Goal: Task Accomplishment & Management: Use online tool/utility

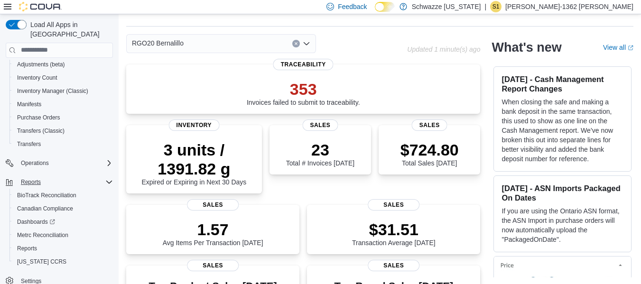
scroll to position [47, 0]
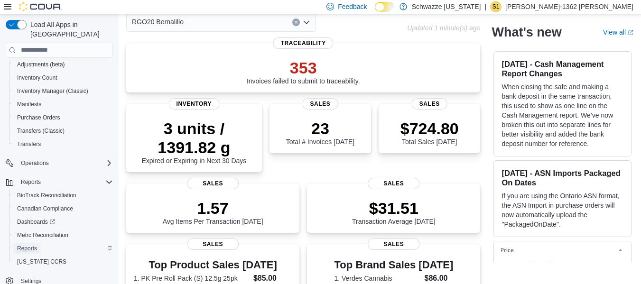
click at [21, 245] on span "Reports" at bounding box center [27, 249] width 20 height 8
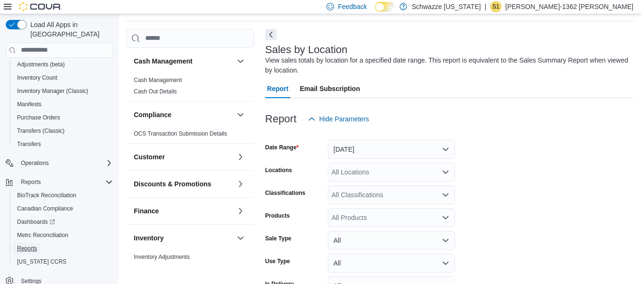
scroll to position [32, 0]
click at [445, 150] on button "[DATE]" at bounding box center [391, 149] width 127 height 19
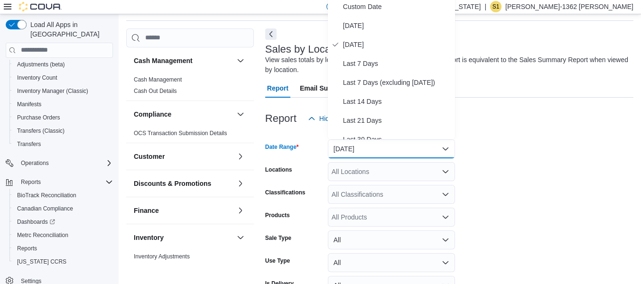
scroll to position [29, 0]
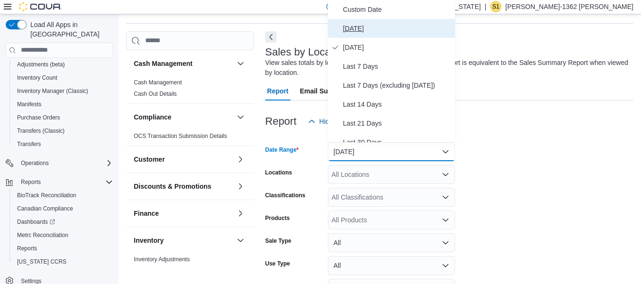
click at [367, 33] on span "[DATE]" at bounding box center [397, 28] width 108 height 11
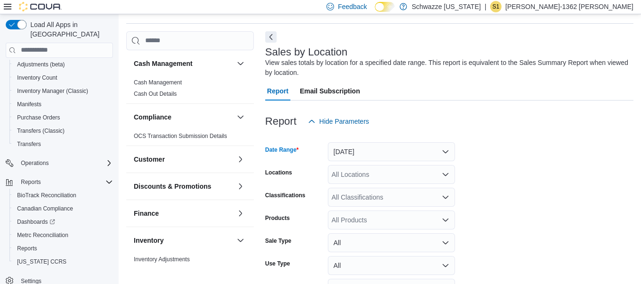
click at [370, 182] on div "All Locations" at bounding box center [391, 174] width 127 height 19
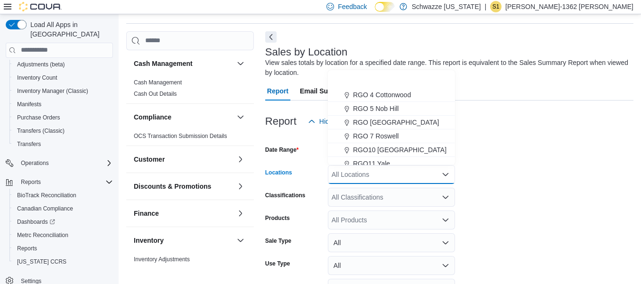
scroll to position [427, 0]
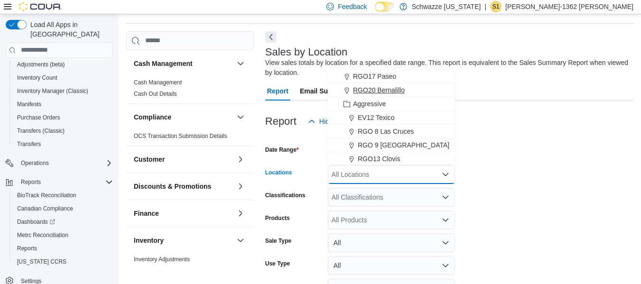
click at [393, 96] on button "RGO20 Bernalillo" at bounding box center [391, 91] width 127 height 14
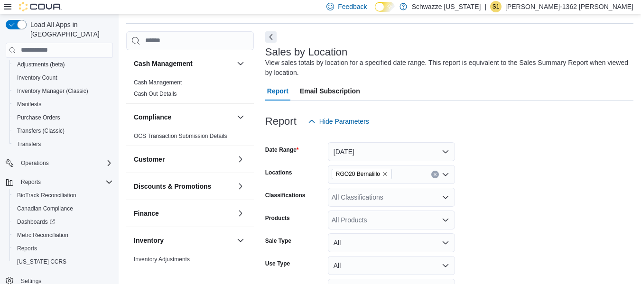
click at [509, 197] on form "Date Range [DATE] Locations RGO20 Bernalillo Classifications All Classification…" at bounding box center [449, 228] width 368 height 194
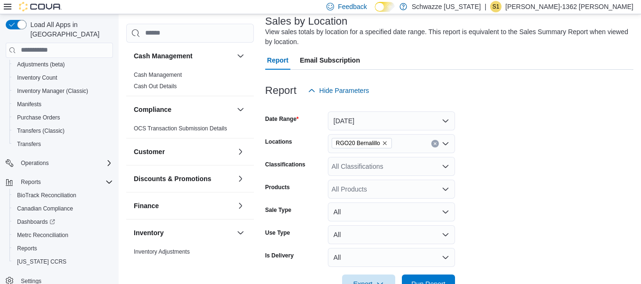
scroll to position [88, 0]
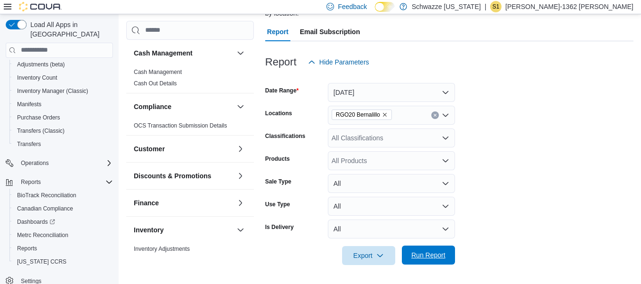
click at [435, 257] on span "Run Report" at bounding box center [429, 255] width 34 height 9
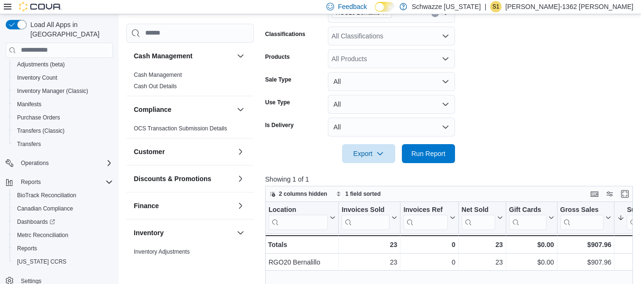
scroll to position [327, 0]
